Goal: Transaction & Acquisition: Register for event/course

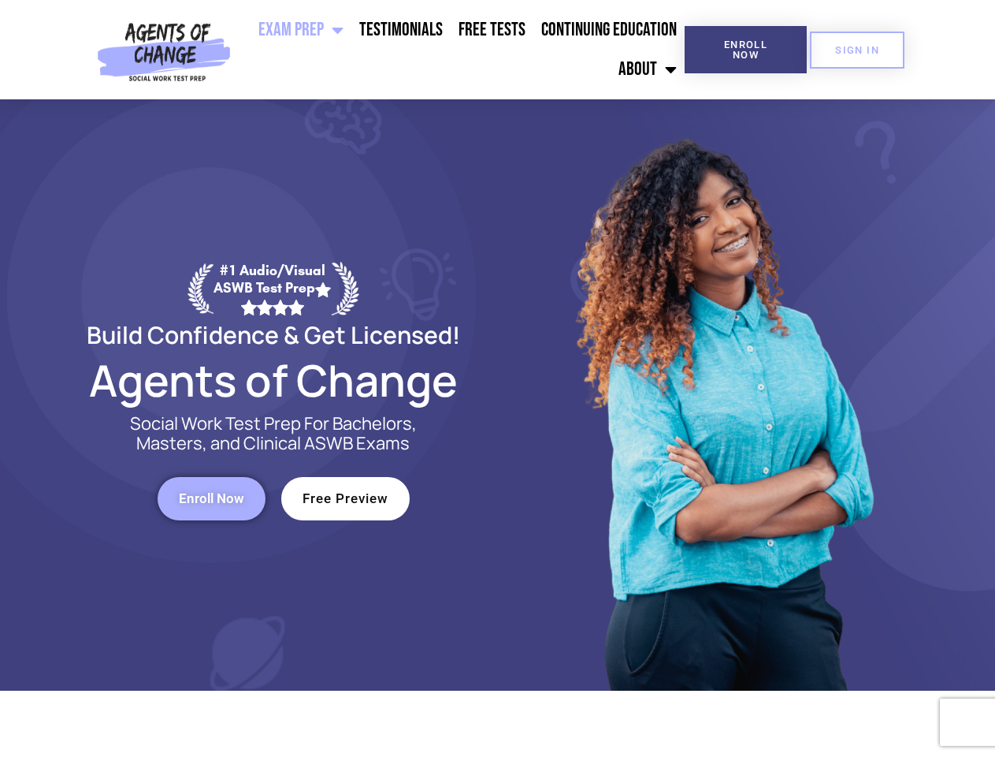
click at [498, 378] on div at bounding box center [722, 394] width 449 height 591
click at [461, 50] on ul "Exam Prep BSW Exam Prep: ASWB Bachelors Level Exam LMSW Exam Prep: ASWB Masters…" at bounding box center [461, 49] width 448 height 79
click at [745, 50] on span "Enroll Now" at bounding box center [746, 49] width 72 height 20
click at [857, 50] on span "SIGN IN" at bounding box center [857, 50] width 44 height 10
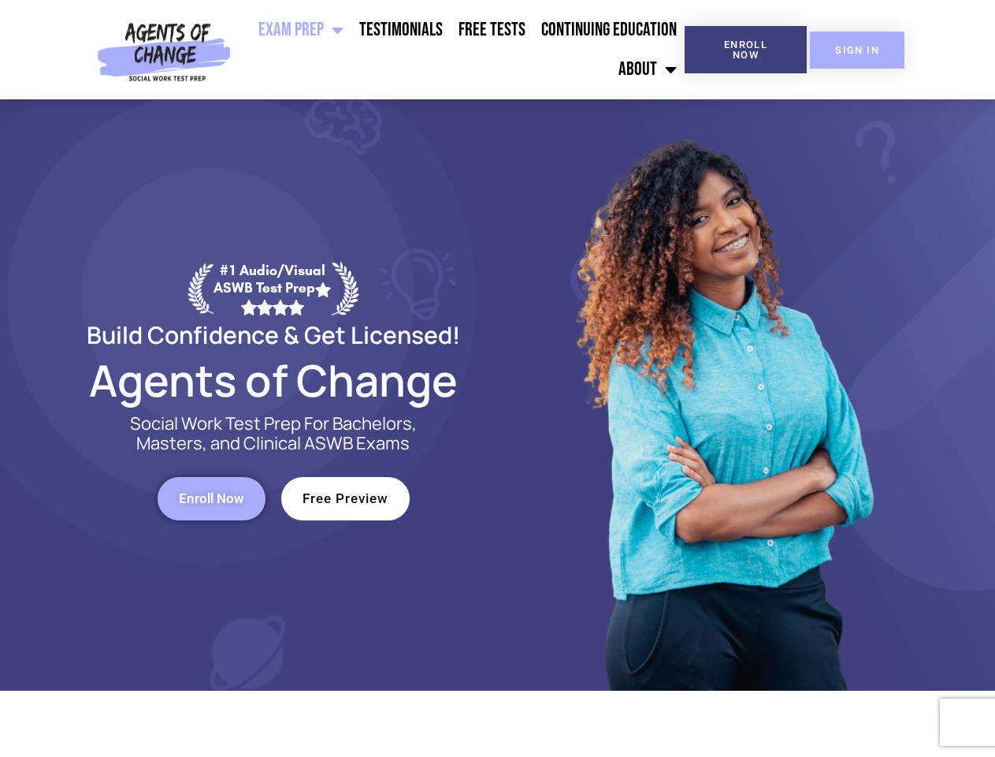
click at [857, 50] on span "SIGN IN" at bounding box center [857, 50] width 44 height 10
click at [211, 498] on span "Enroll Now" at bounding box center [211, 498] width 65 height 13
click at [345, 498] on span "Free Preview" at bounding box center [346, 498] width 86 height 13
